Goal: Transaction & Acquisition: Purchase product/service

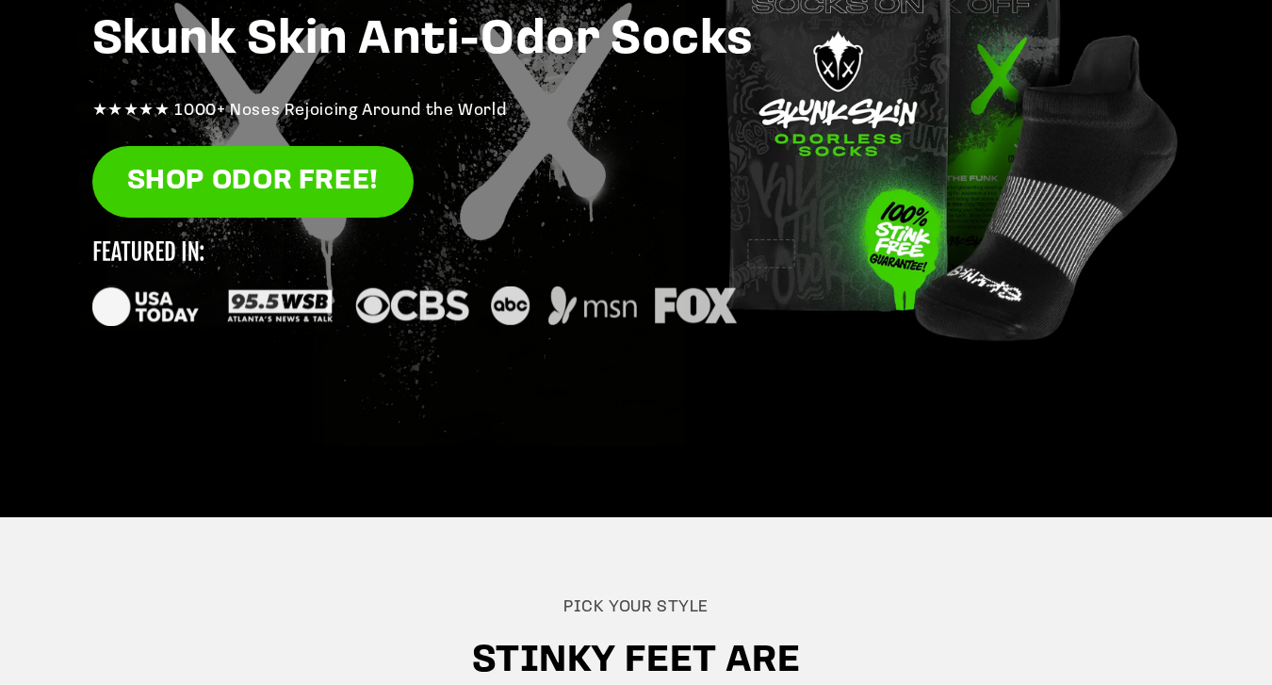
scroll to position [344, 0]
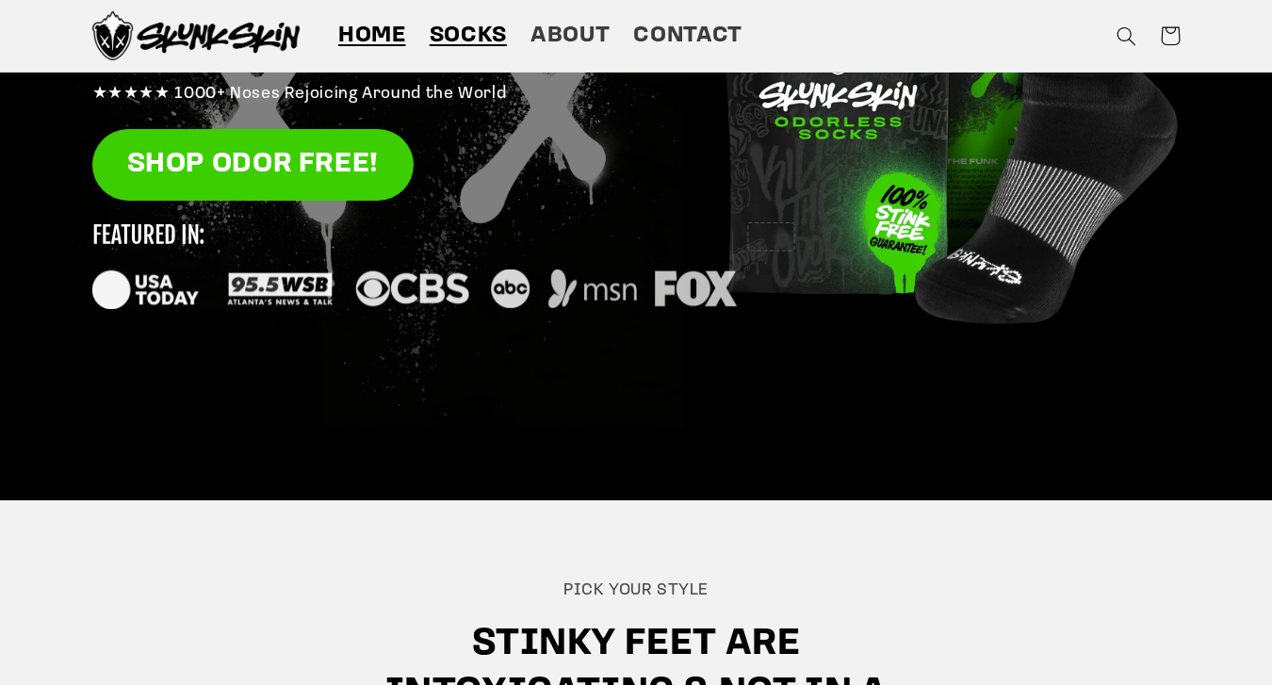
click at [482, 39] on span "Socks" at bounding box center [467, 36] width 77 height 29
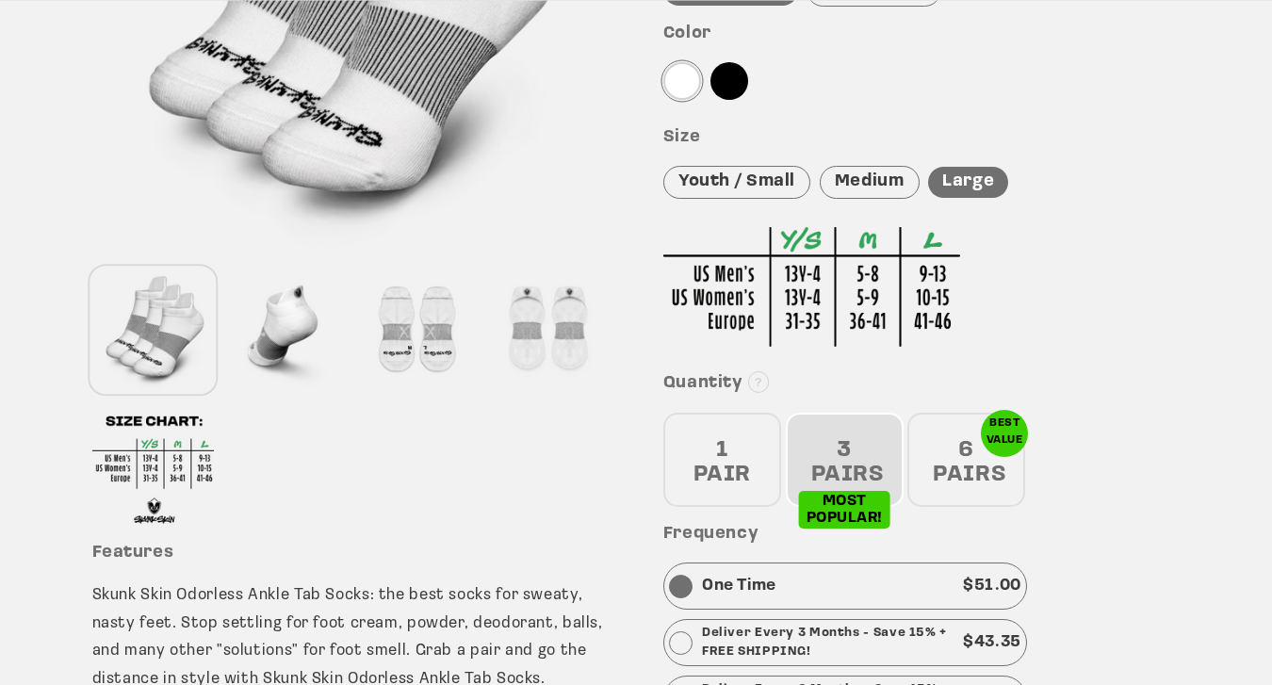
scroll to position [450, 0]
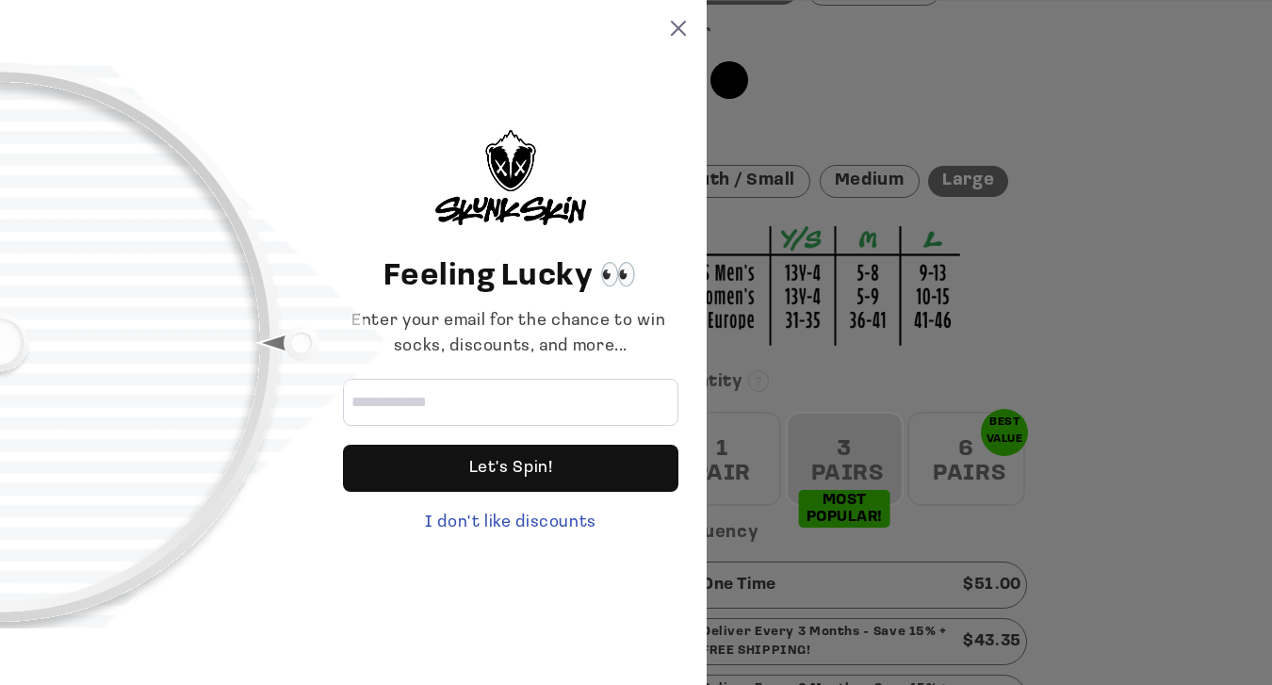
click at [1012, 367] on div "Feeling Lucky 👀 Enter your email for the chance to win socks, discounts, and mo…" at bounding box center [636, 342] width 1272 height 685
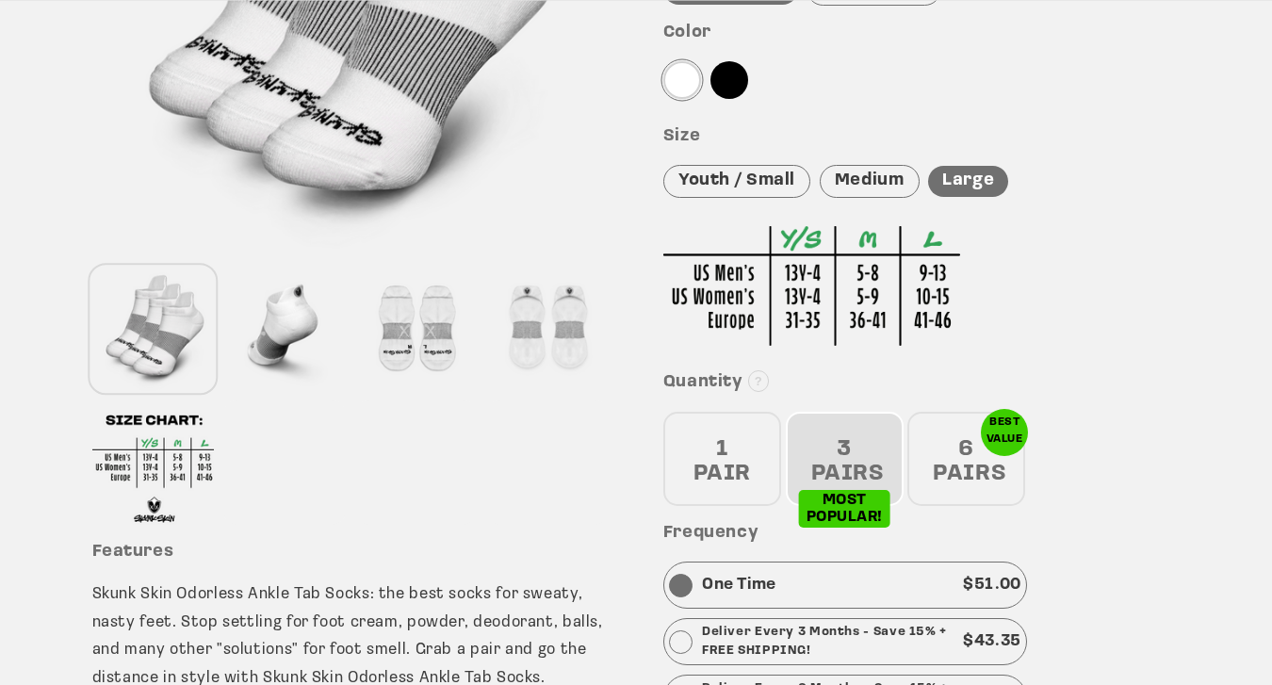
click at [861, 198] on div "Medium" at bounding box center [869, 181] width 100 height 33
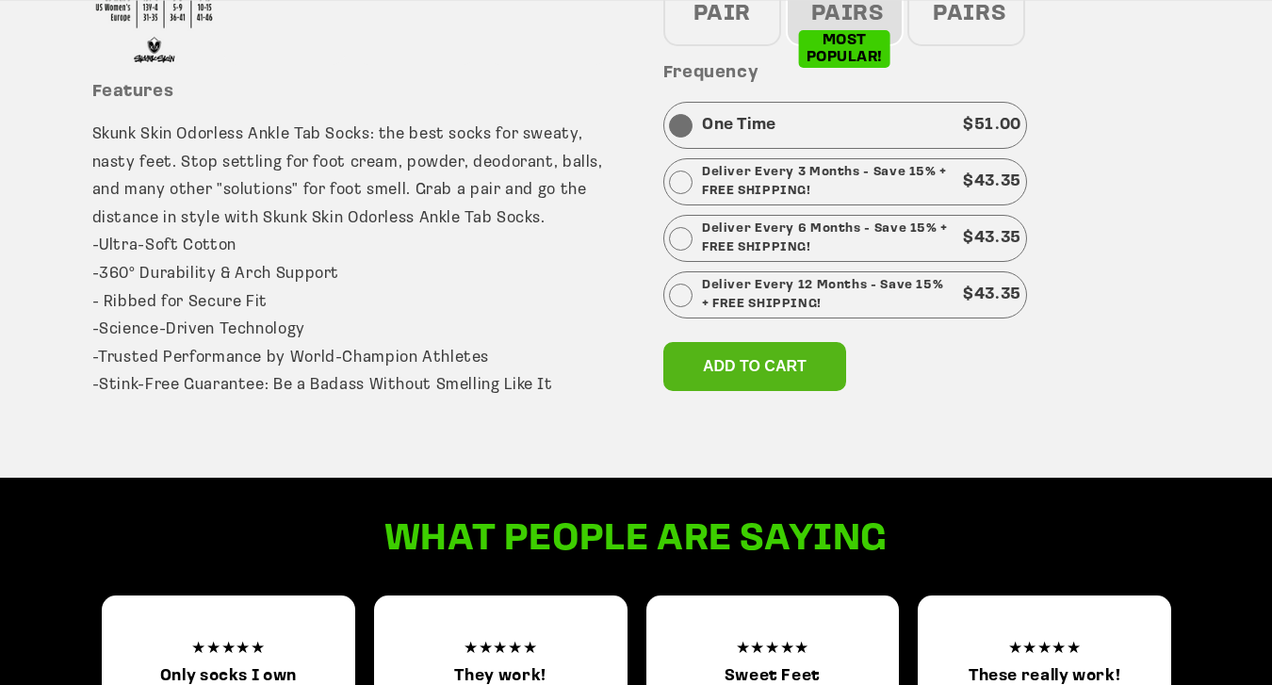
scroll to position [940, 0]
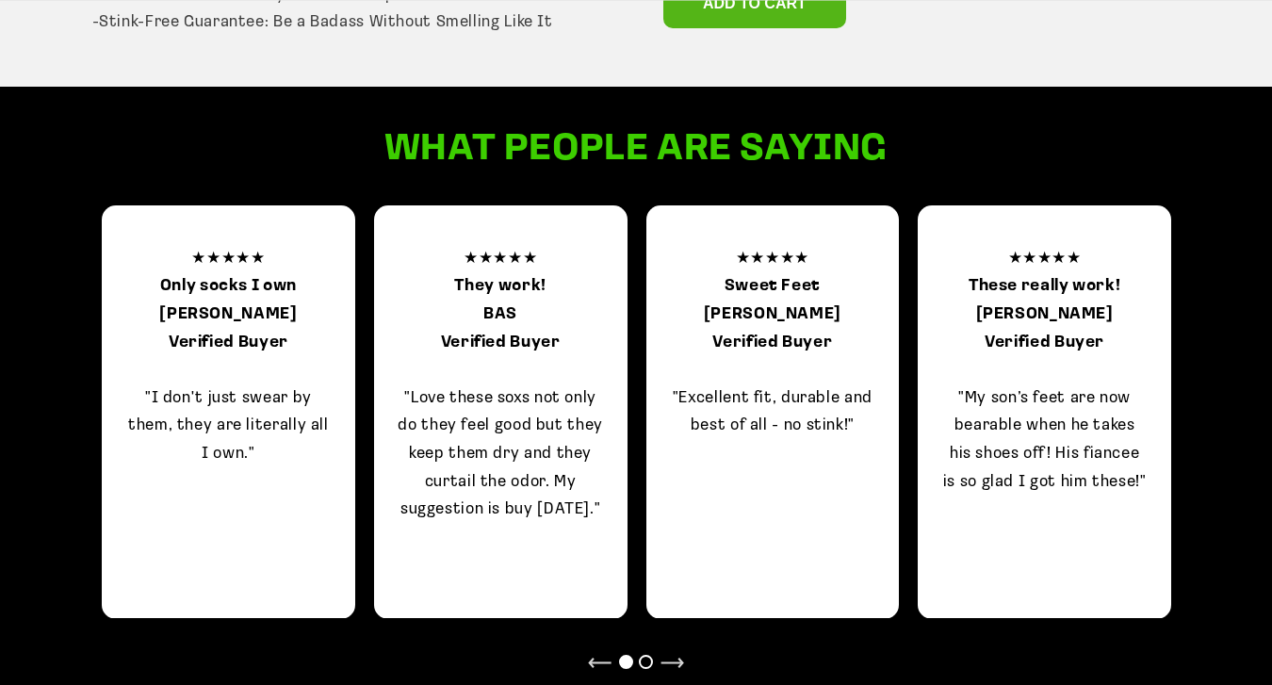
scroll to position [1270, 0]
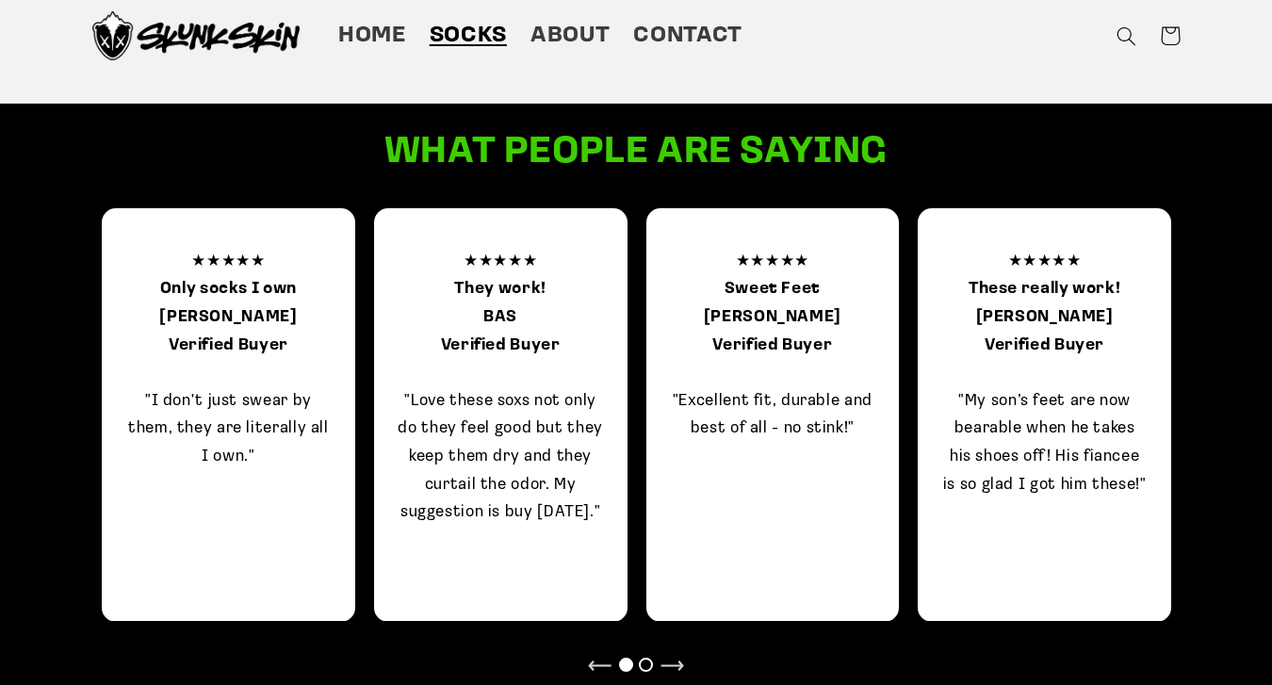
click at [773, 14] on span "Add to cart" at bounding box center [755, 6] width 104 height 16
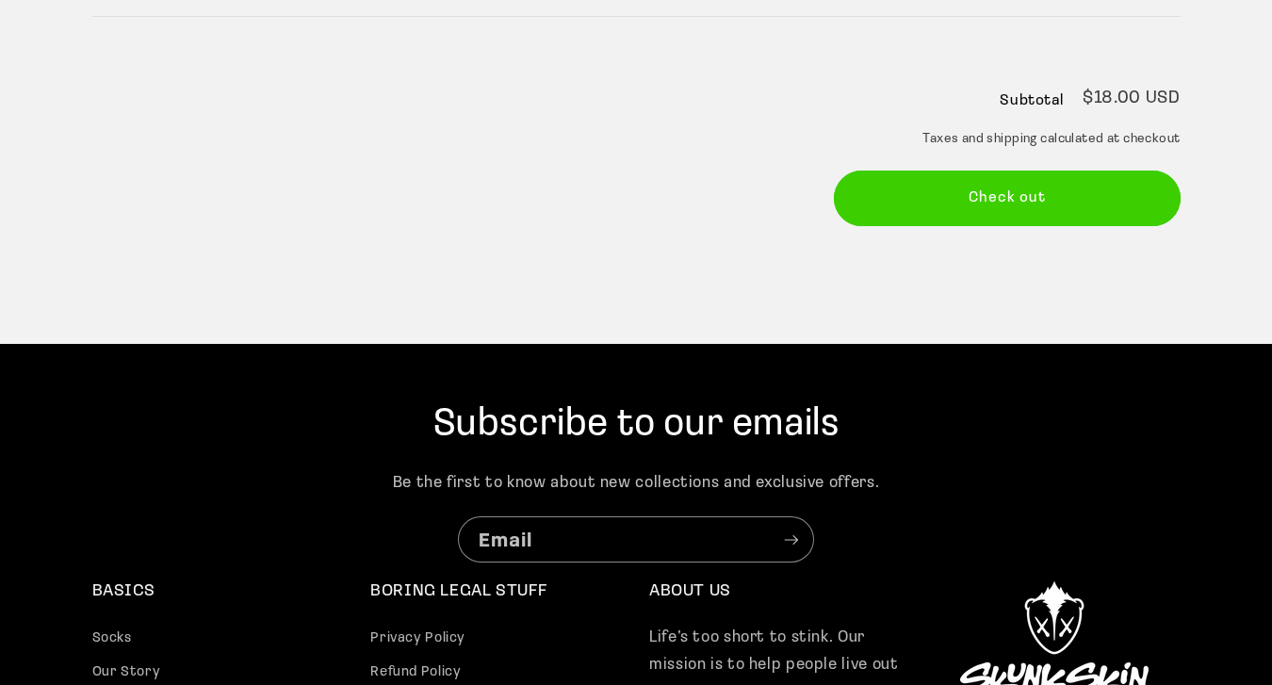
scroll to position [498, 0]
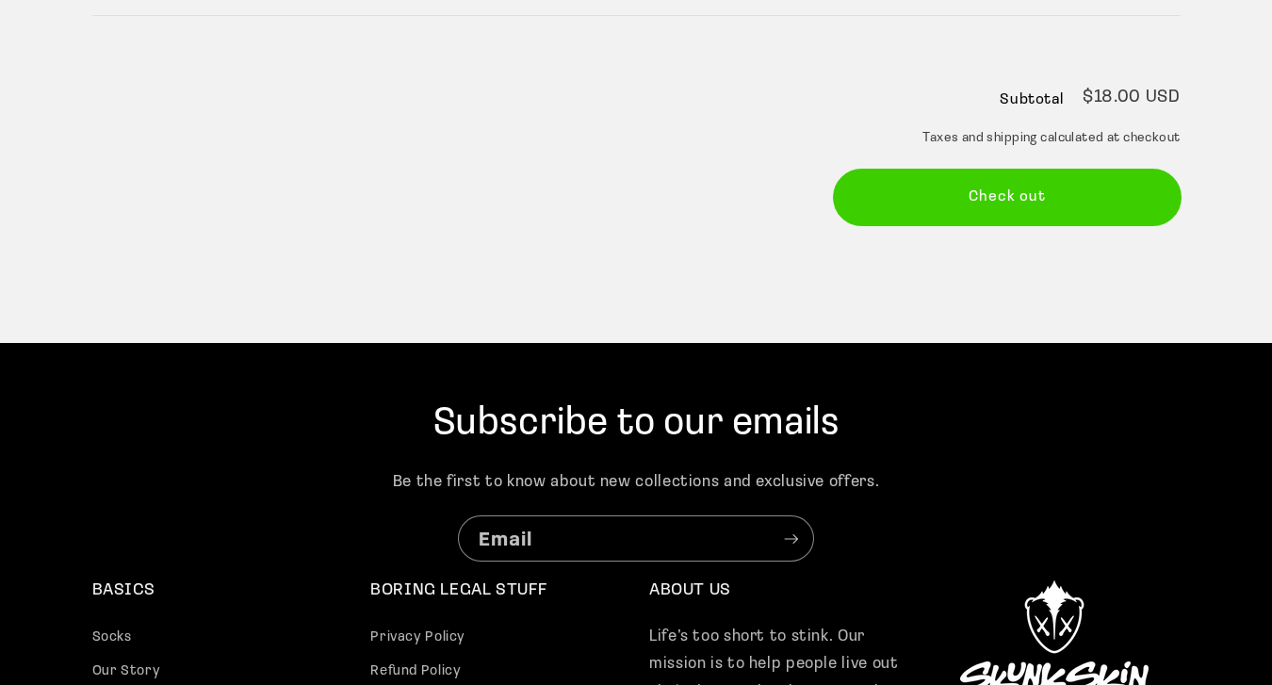
click at [839, 225] on button "Check out" at bounding box center [1007, 198] width 347 height 56
